Goal: Check status: Check status

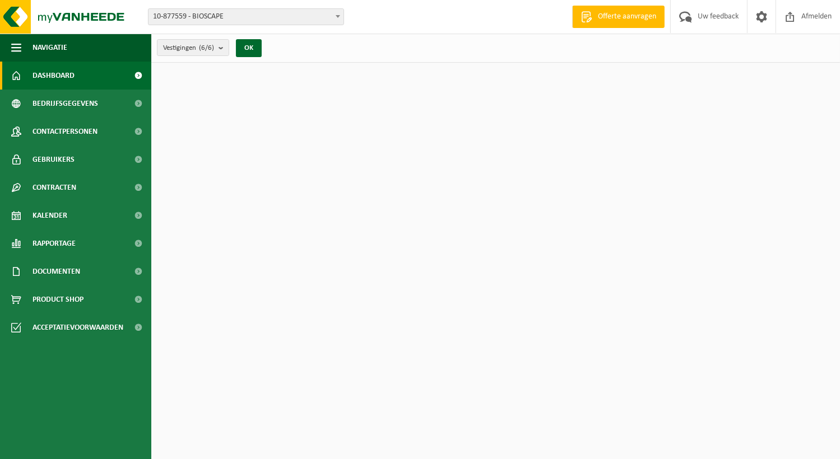
click at [187, 20] on span "10-877559 - BIOSCAPE" at bounding box center [245, 17] width 195 height 16
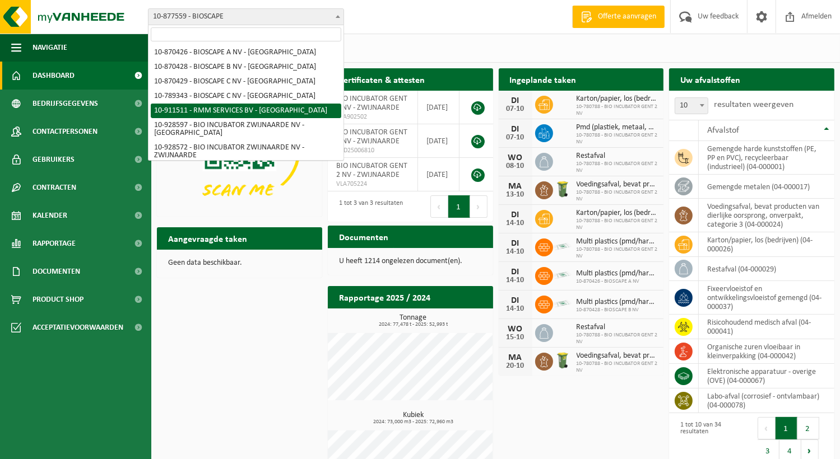
scroll to position [41, 0]
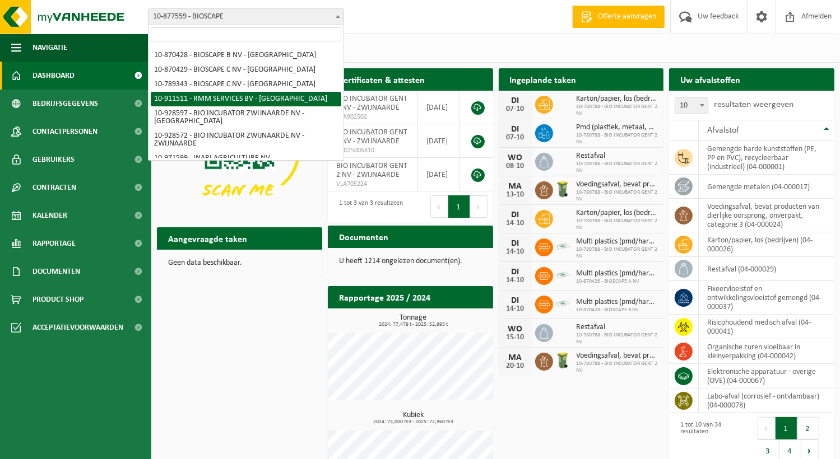
select select "125172"
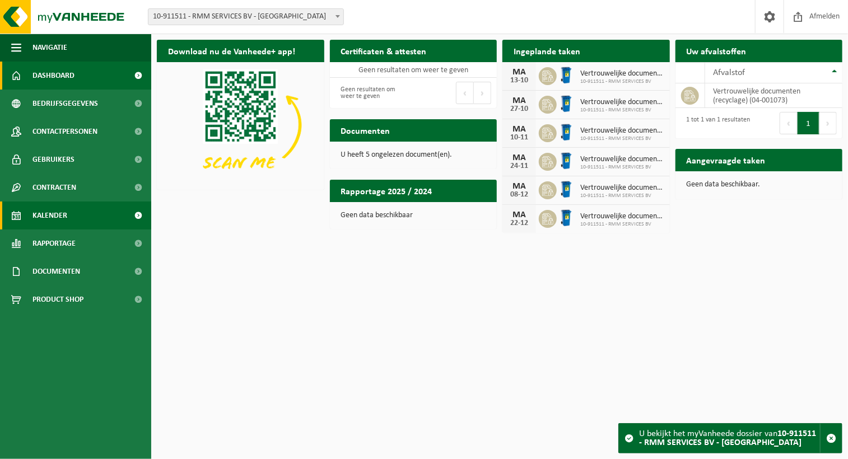
click at [66, 219] on span "Kalender" at bounding box center [50, 216] width 35 height 28
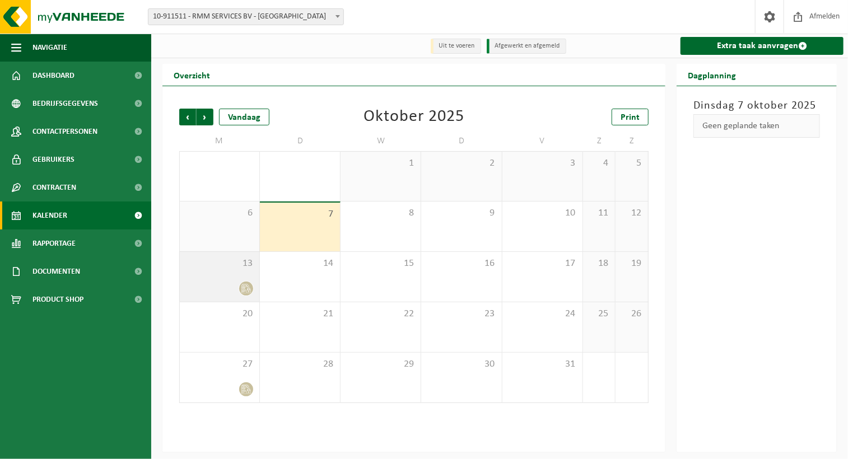
click at [236, 268] on span "13" at bounding box center [219, 264] width 68 height 12
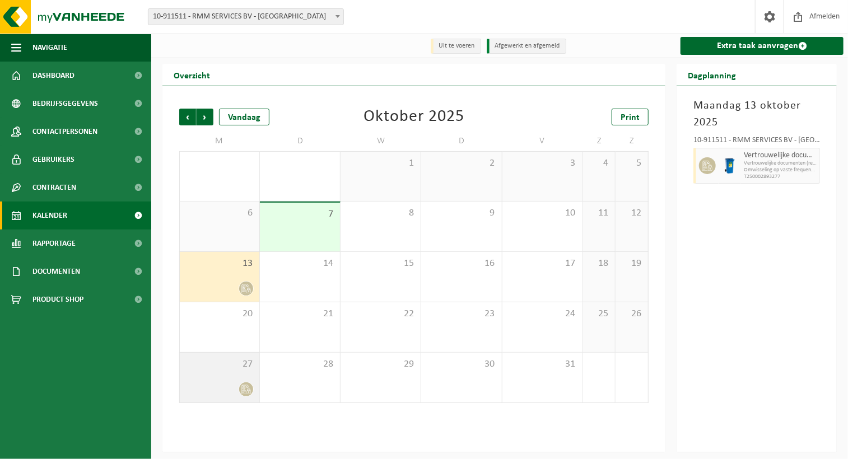
click at [232, 385] on div at bounding box center [219, 389] width 68 height 15
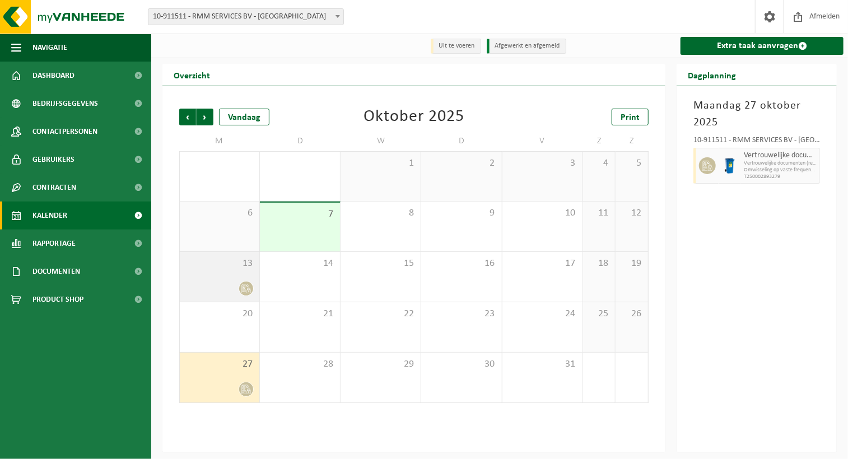
click at [201, 290] on div at bounding box center [219, 288] width 68 height 15
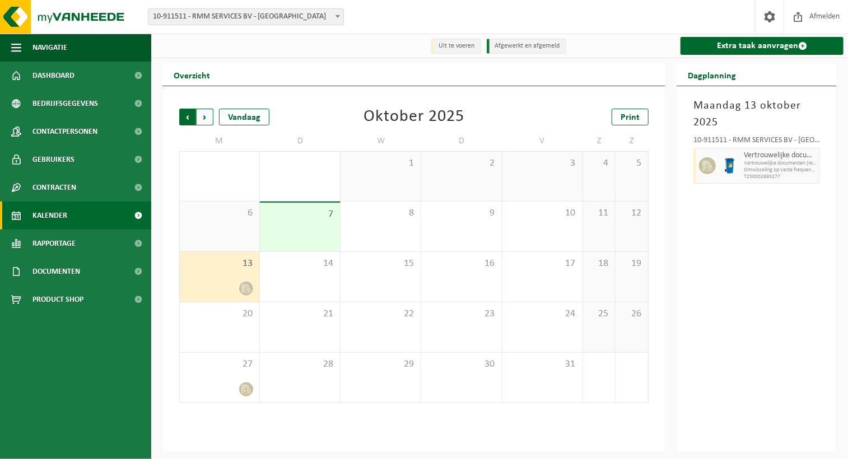
click at [208, 121] on span "Volgende" at bounding box center [205, 117] width 17 height 17
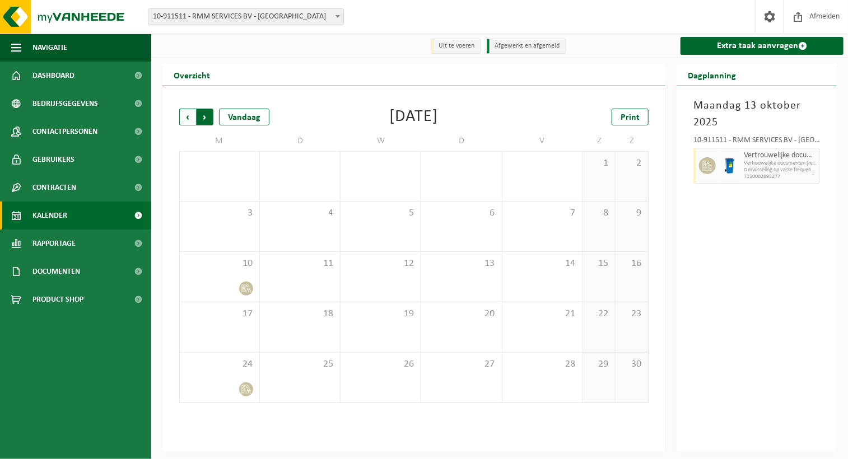
click at [182, 119] on span "Vorige" at bounding box center [187, 117] width 17 height 17
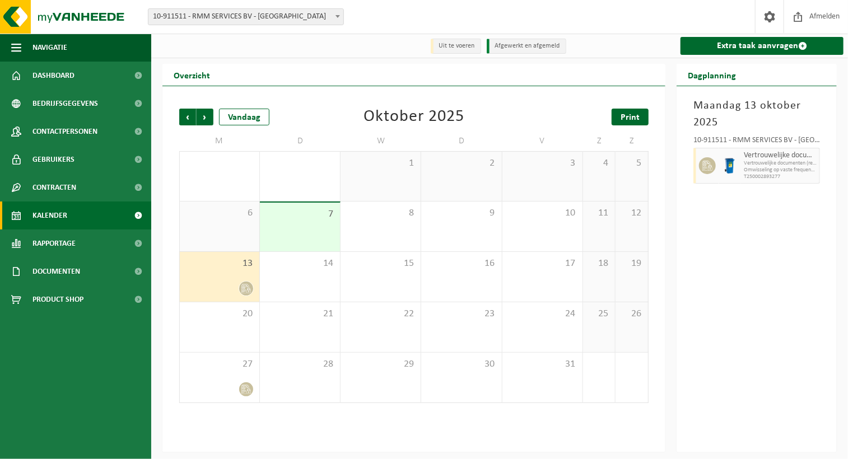
click at [639, 120] on span "Print" at bounding box center [630, 117] width 19 height 9
click at [204, 122] on span "Volgende" at bounding box center [205, 117] width 17 height 17
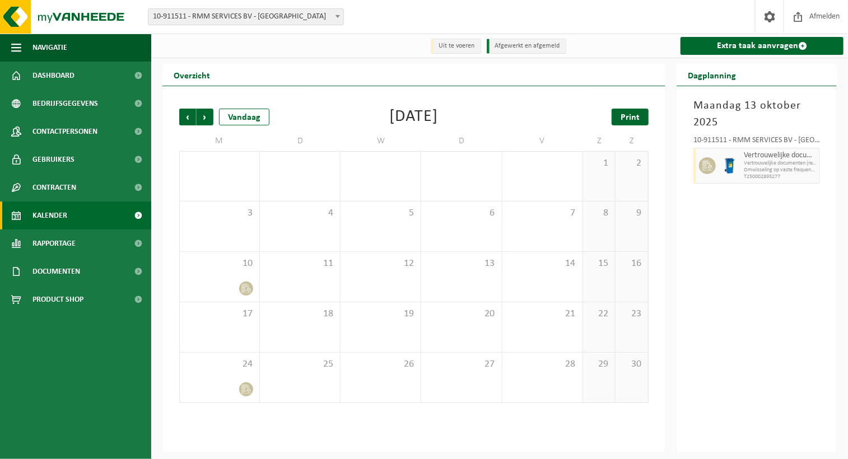
click at [640, 117] on link "Print" at bounding box center [630, 117] width 37 height 17
